Goal: Task Accomplishment & Management: Complete application form

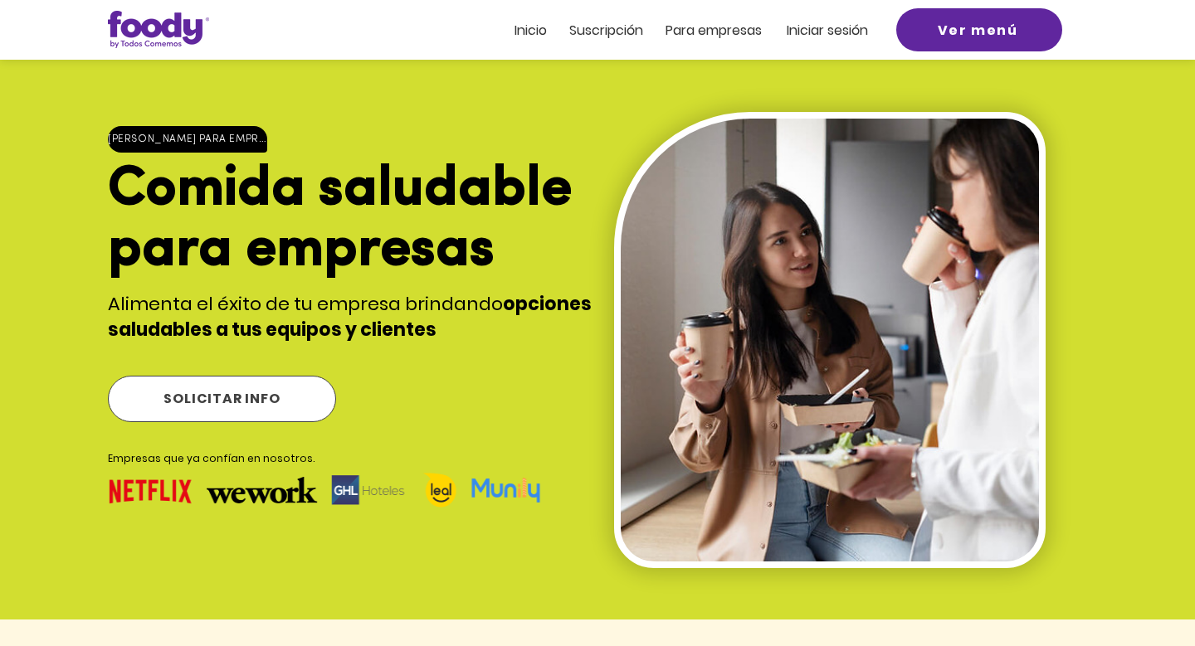
click at [273, 388] on span "SOLICITAR INFO" at bounding box center [221, 398] width 116 height 21
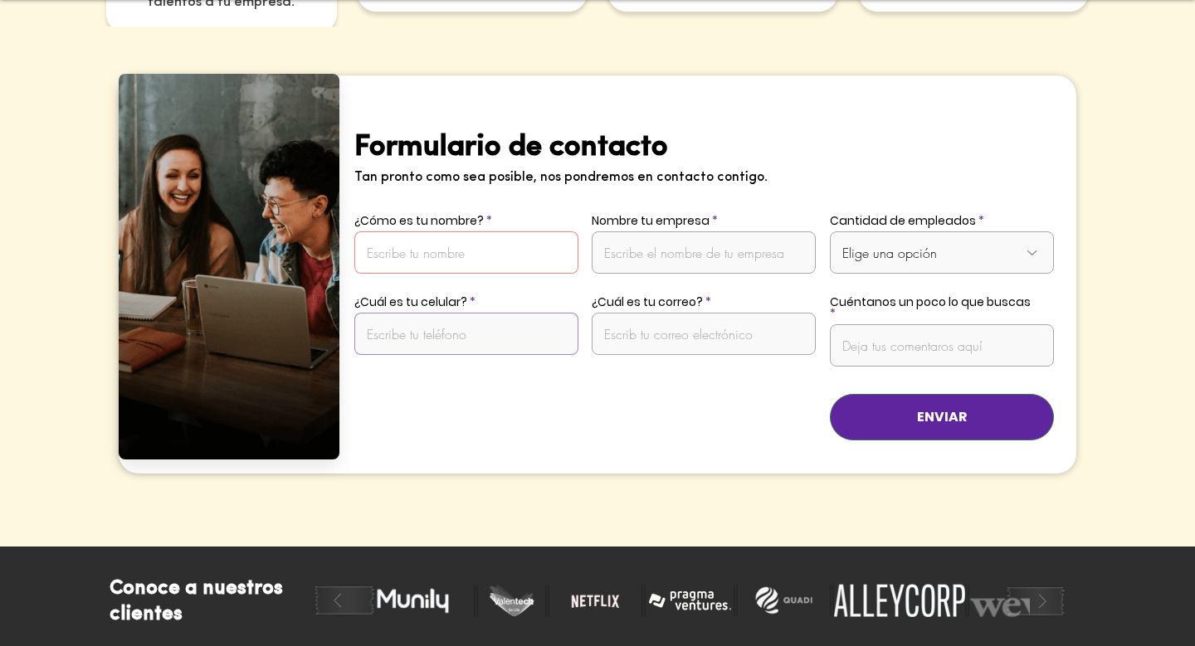
scroll to position [3267, 0]
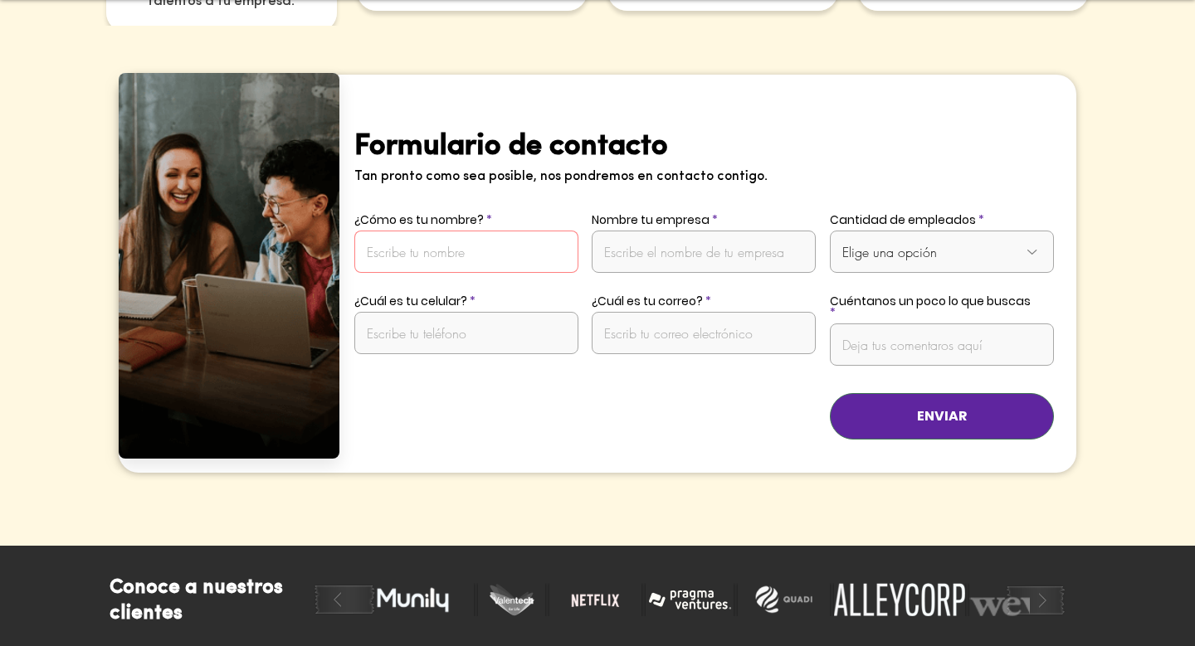
click at [520, 231] on input "¿Cómo es tu nombre?" at bounding box center [466, 252] width 224 height 42
type input "[PERSON_NAME]"
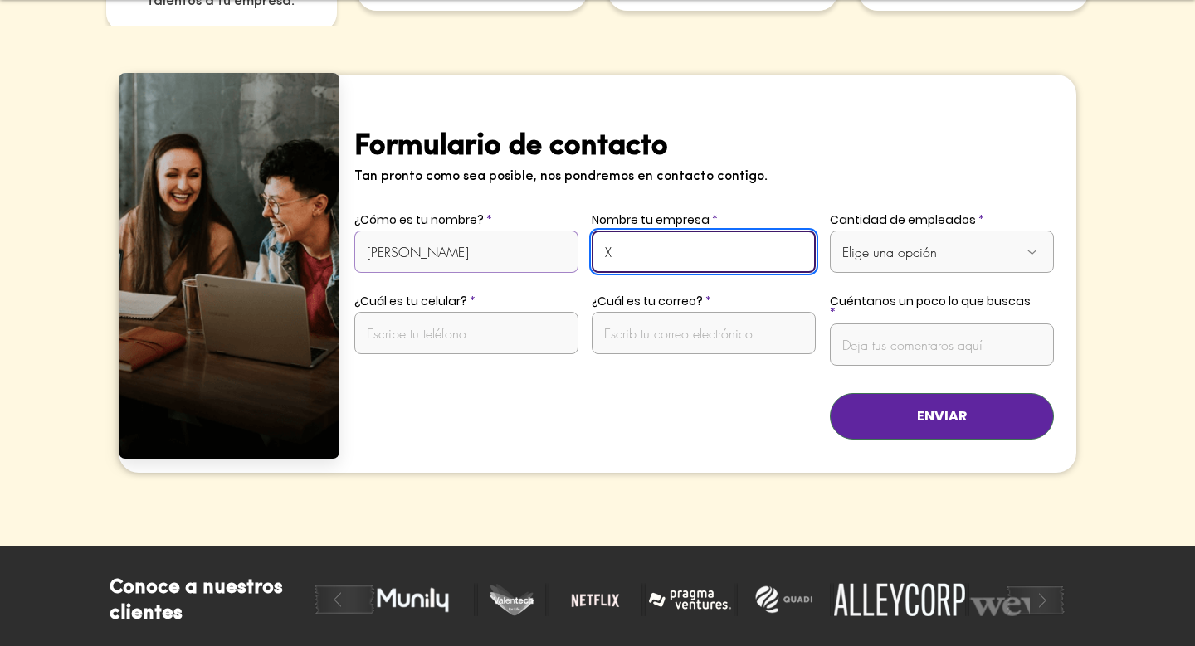
type input "X"
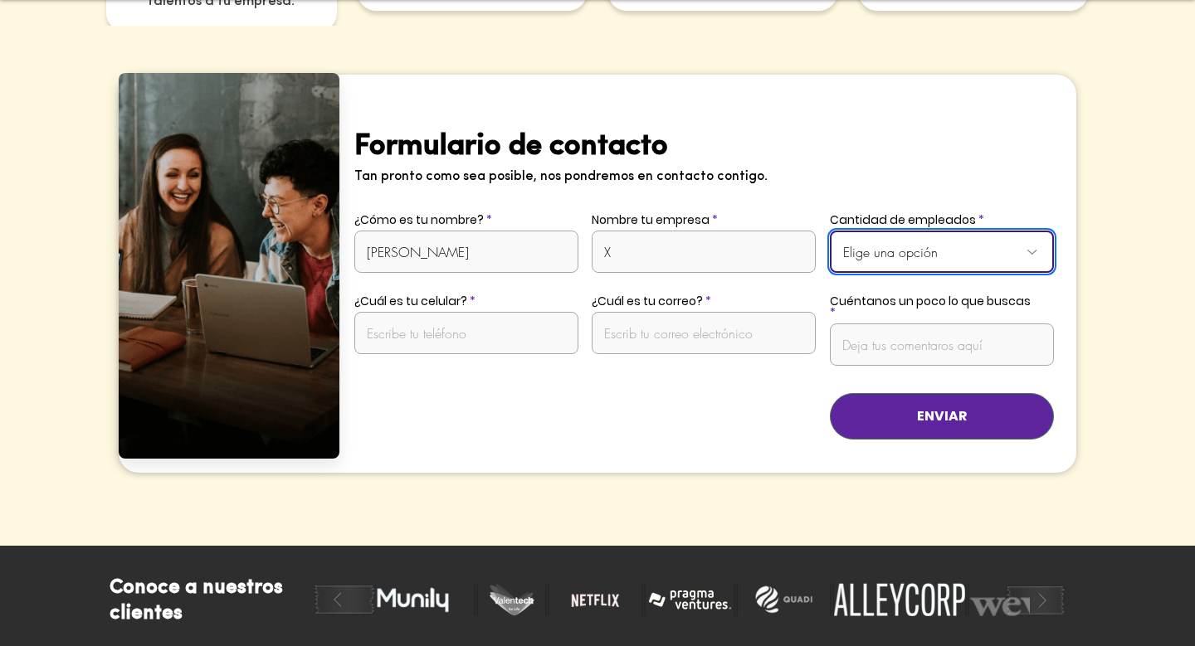
select select "Más de 50 empleados"
drag, startPoint x: 914, startPoint y: 243, endPoint x: 395, endPoint y: 300, distance: 521.8
click at [395, 300] on div "Formulario de contacto Tan pronto como sea posible, nos pondremos en contacto c…" at bounding box center [707, 273] width 736 height 397
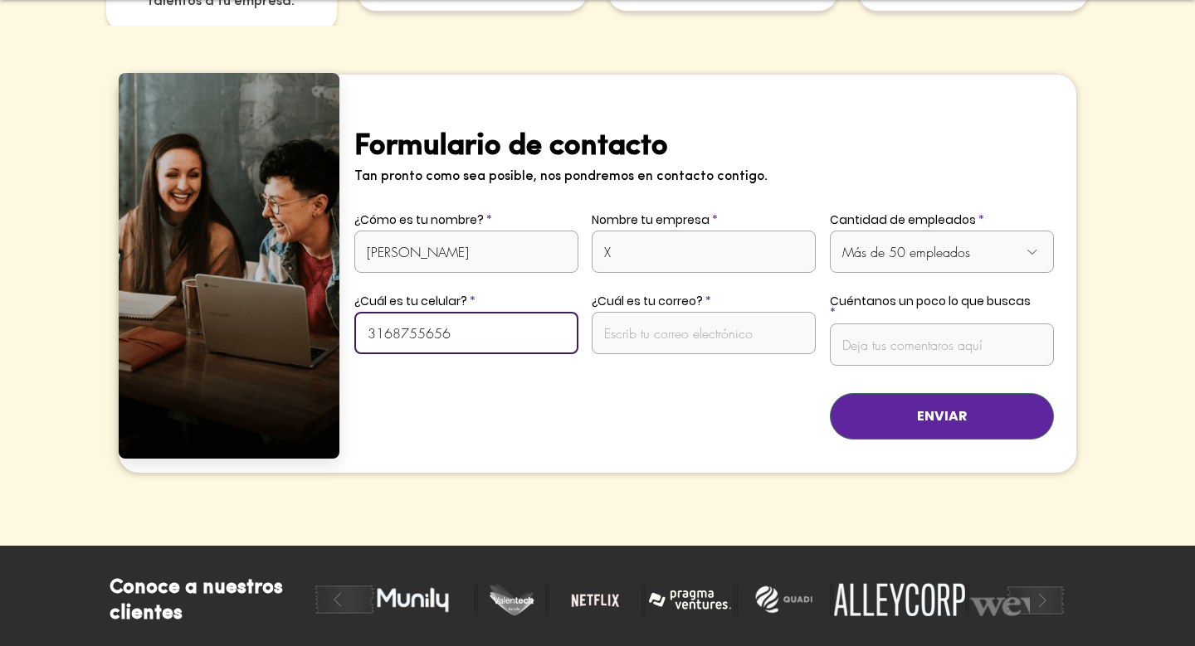
type input "3168755656"
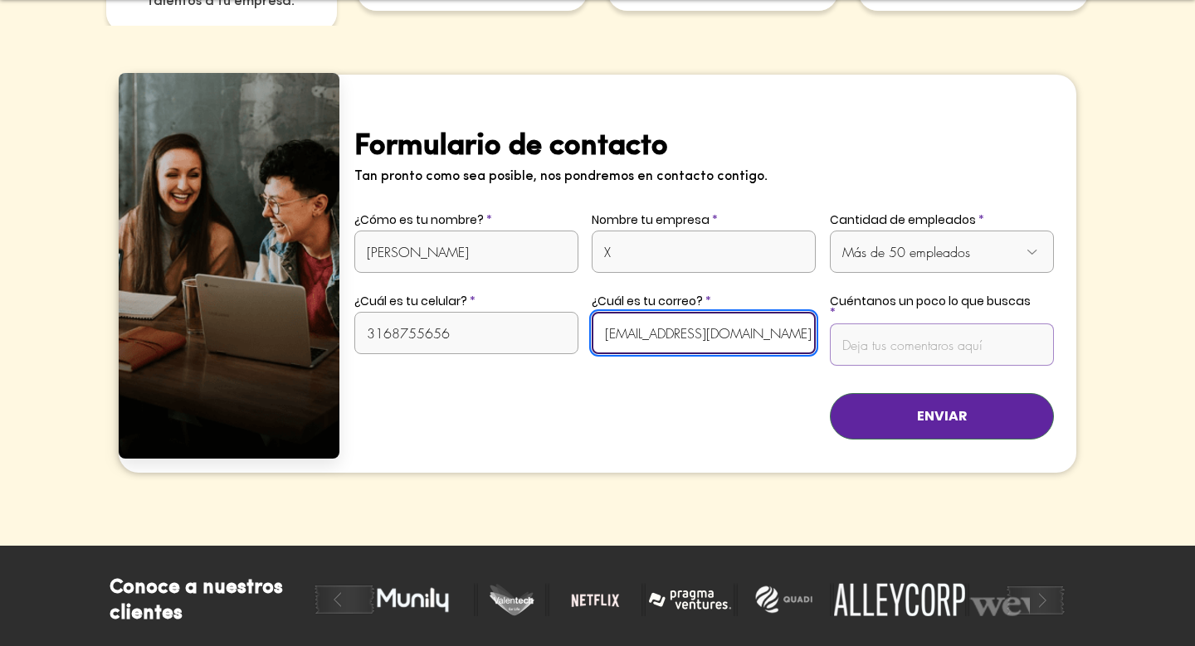
type input "[EMAIL_ADDRESS][DOMAIN_NAME]"
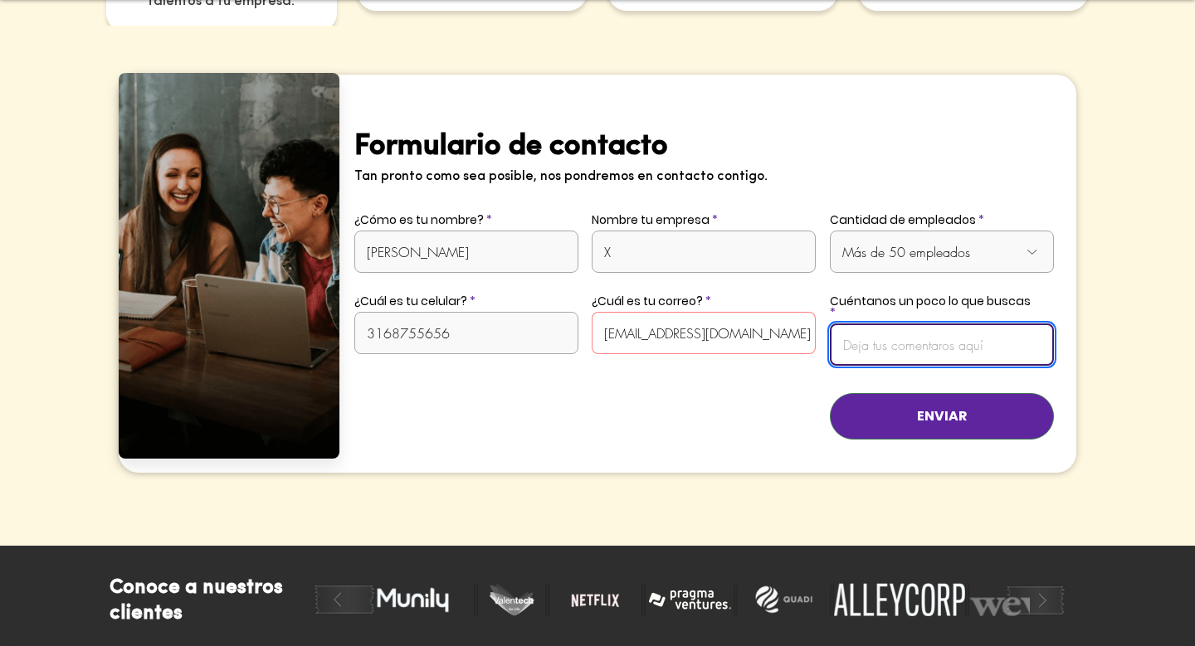
click at [915, 324] on input "Cuéntanos un poco lo que buscas" at bounding box center [942, 345] width 224 height 42
click at [930, 324] on input "Cuéntanos un poco lo que buscas" at bounding box center [942, 345] width 224 height 42
paste input "Soy [PERSON_NAME] y estoy buscando proveedores confiables de comidas preparadas…"
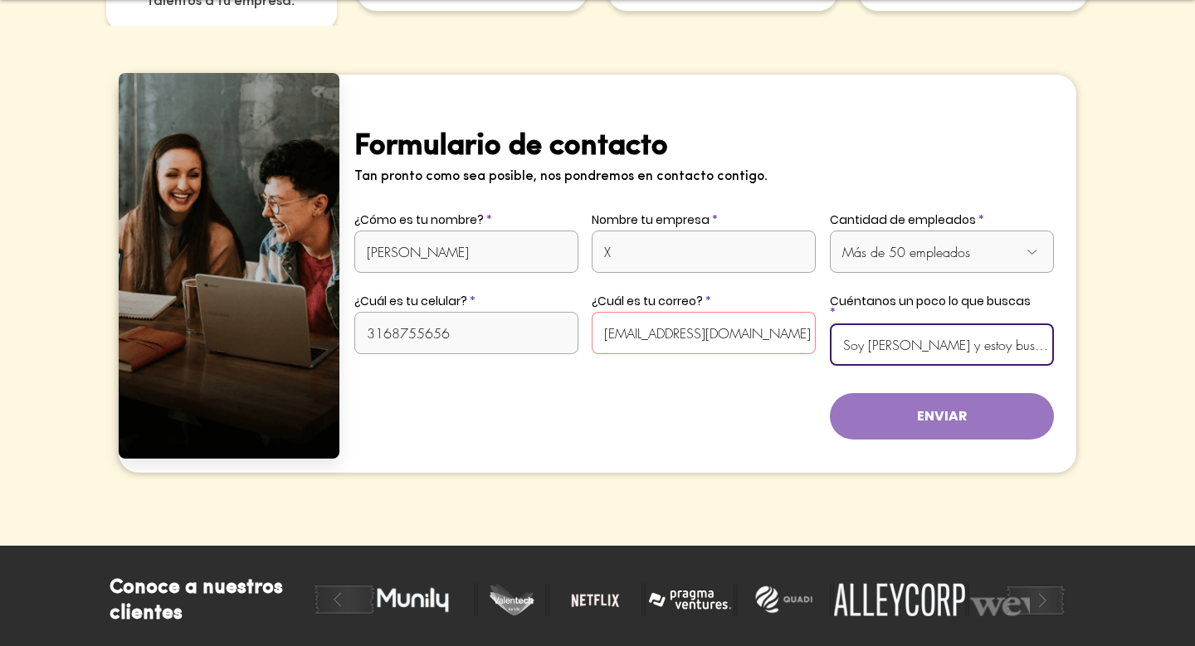
type input "Soy [PERSON_NAME] y estoy buscando proveedores confiables de comidas preparadas…"
click at [983, 393] on button "ENVIAR" at bounding box center [942, 416] width 224 height 46
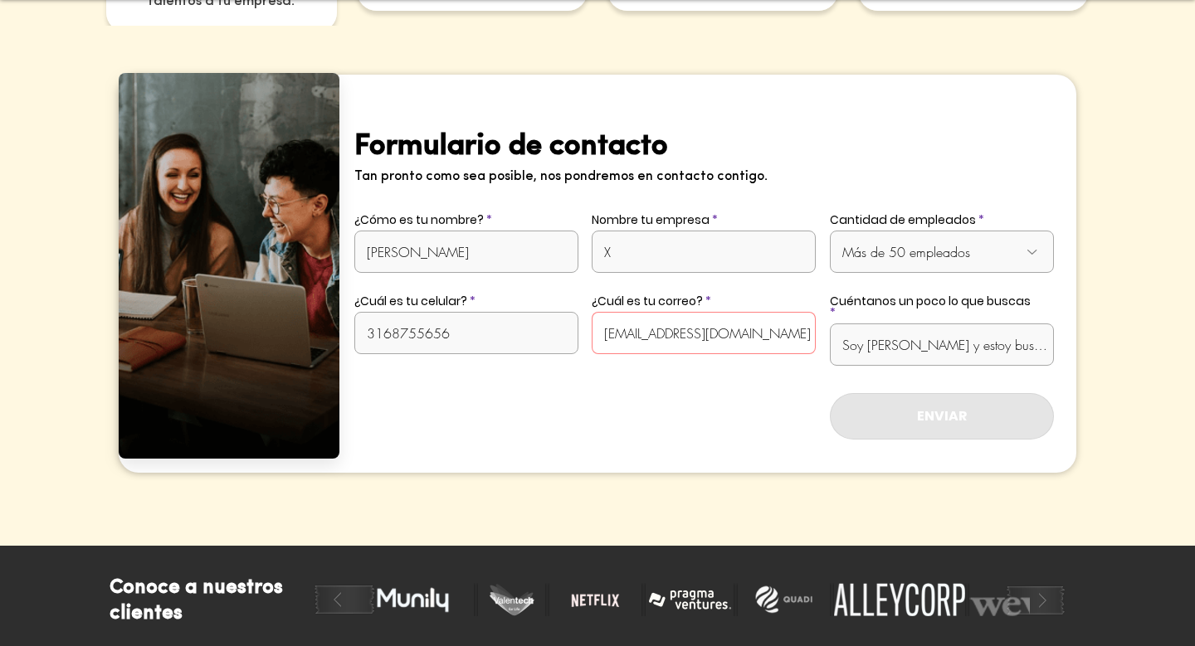
select select "Presentación de diapositivas"
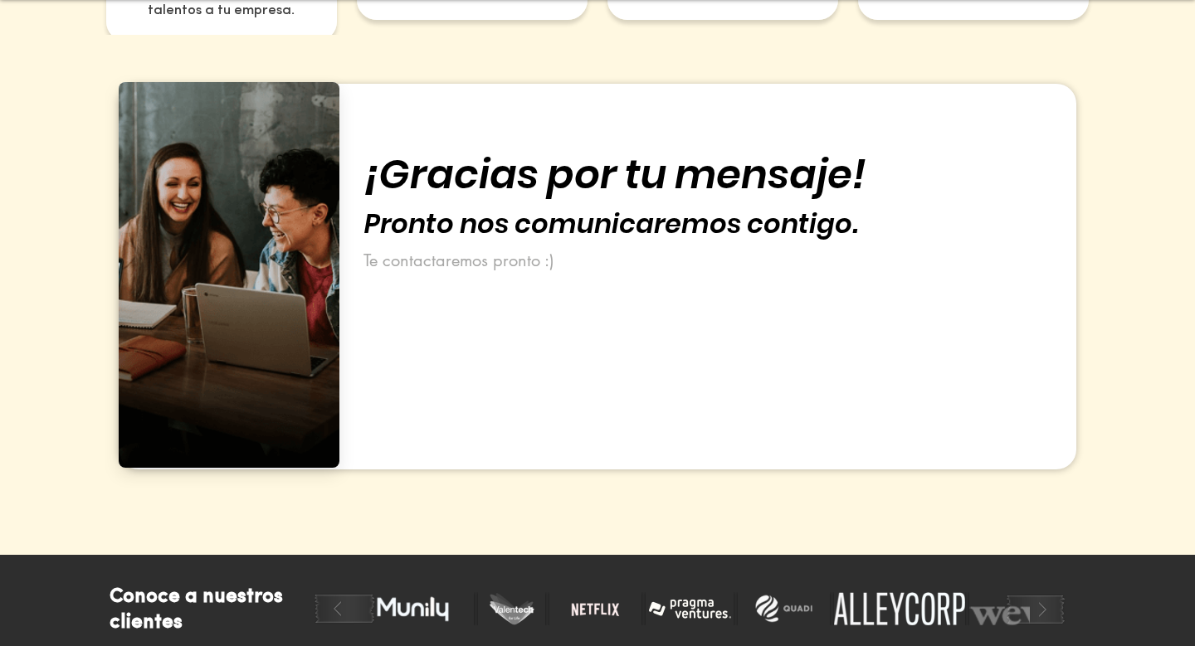
scroll to position [3003, 0]
